Goal: Navigation & Orientation: Find specific page/section

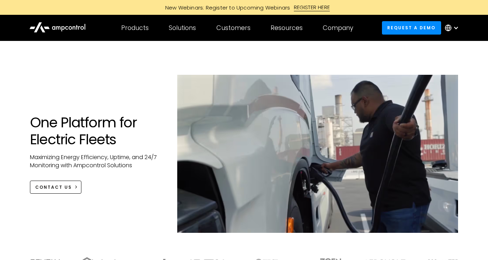
click at [459, 25] on div at bounding box center [453, 27] width 25 height 21
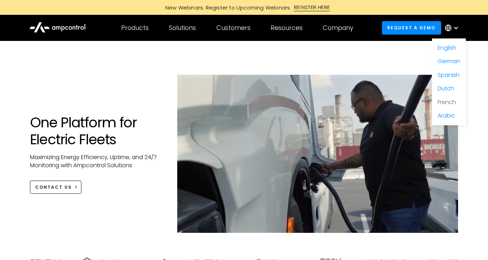
click at [446, 101] on link "French" at bounding box center [447, 102] width 18 height 8
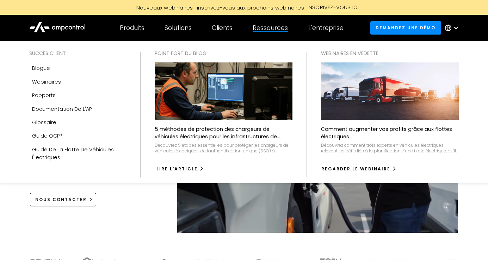
click at [185, 167] on div "Lire l'article" at bounding box center [176, 169] width 41 height 6
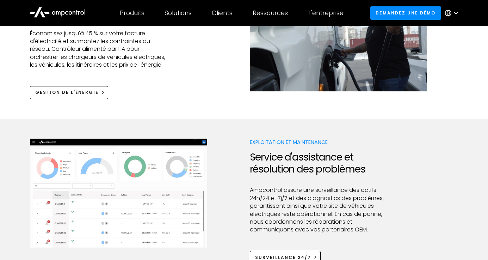
scroll to position [561, 0]
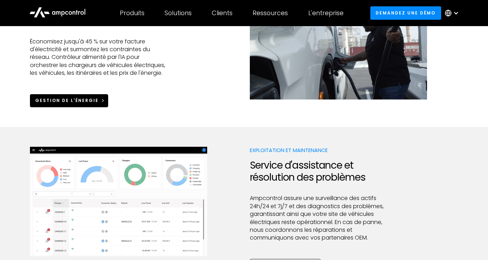
click at [76, 104] on div "Gestion de l'énergie" at bounding box center [66, 100] width 63 height 6
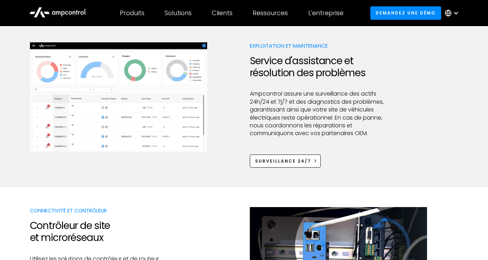
scroll to position [759, 0]
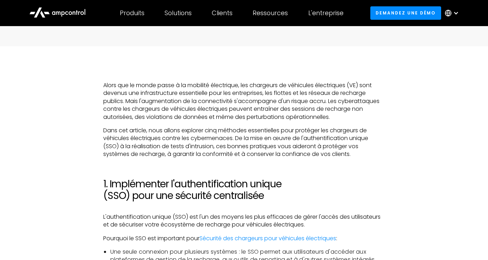
scroll to position [340, 0]
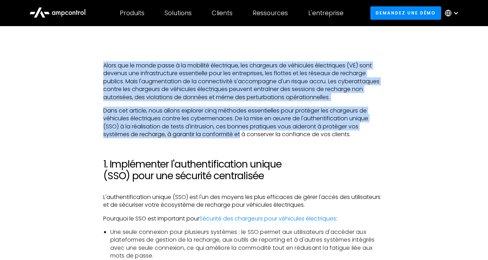
drag, startPoint x: 104, startPoint y: 64, endPoint x: 241, endPoint y: 131, distance: 152.9
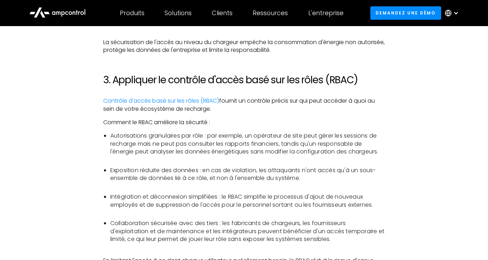
scroll to position [911, 0]
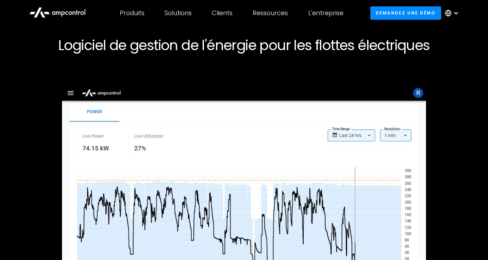
scroll to position [36, 0]
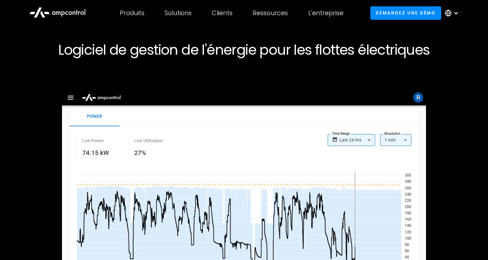
click at [68, 12] on icon at bounding box center [57, 12] width 56 height 17
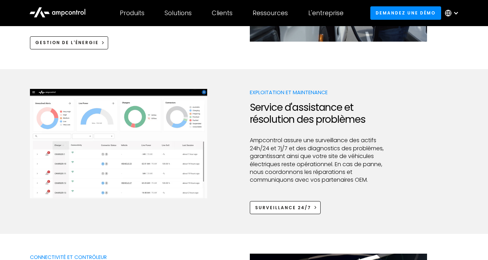
scroll to position [704, 0]
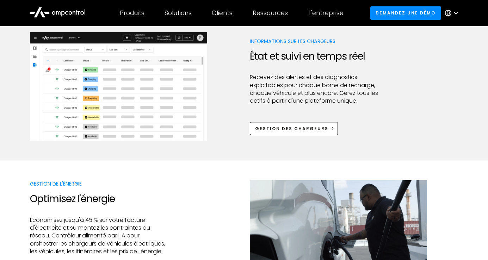
scroll to position [175, 0]
